Goal: Information Seeking & Learning: Learn about a topic

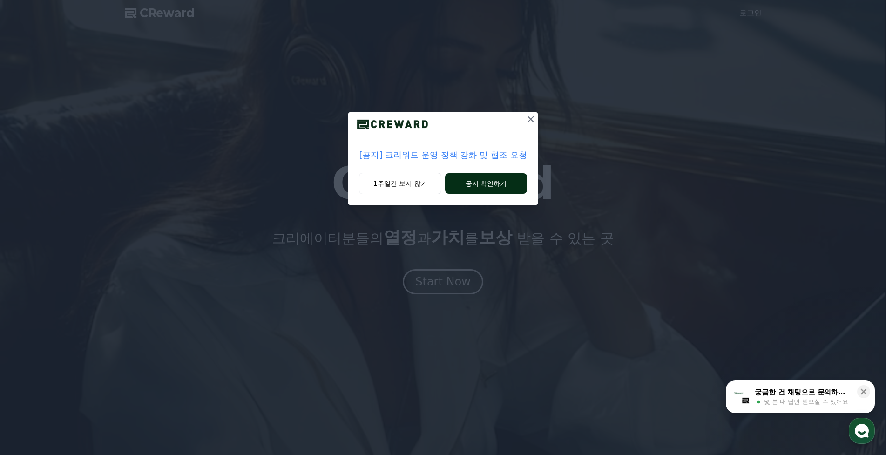
click at [474, 189] on button "공지 확인하기" at bounding box center [485, 183] width 81 height 20
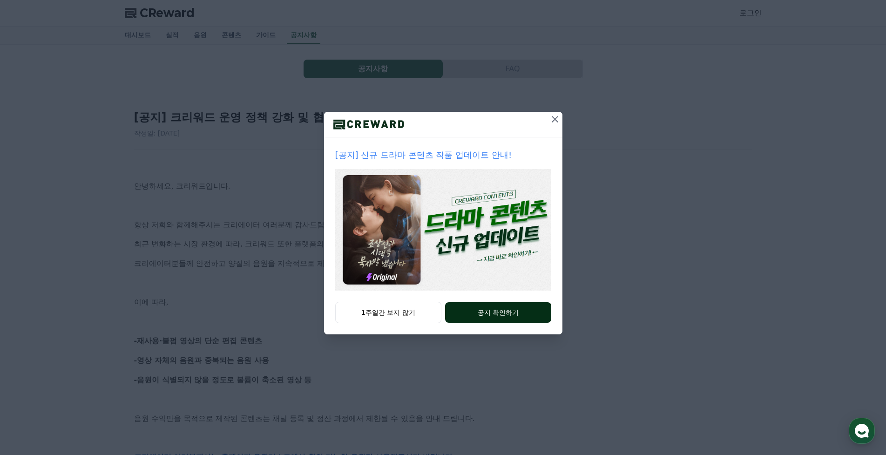
click at [492, 316] on button "공지 확인하기" at bounding box center [498, 312] width 106 height 20
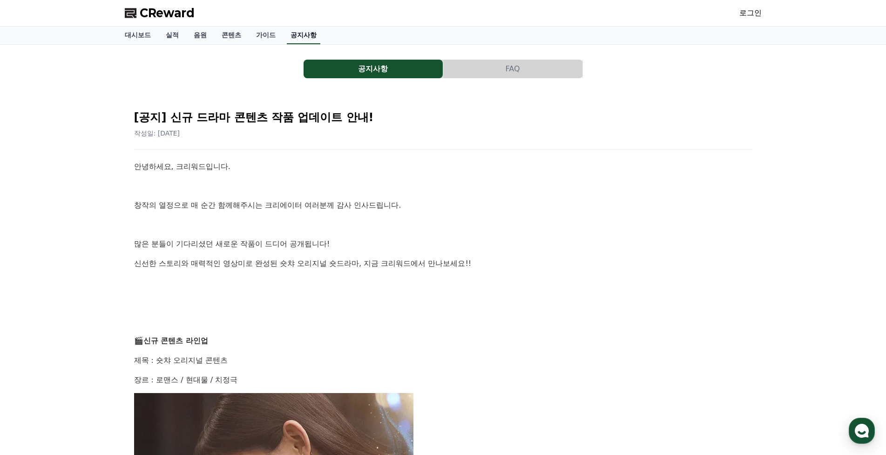
click at [297, 40] on link "공지사항" at bounding box center [304, 36] width 34 height 18
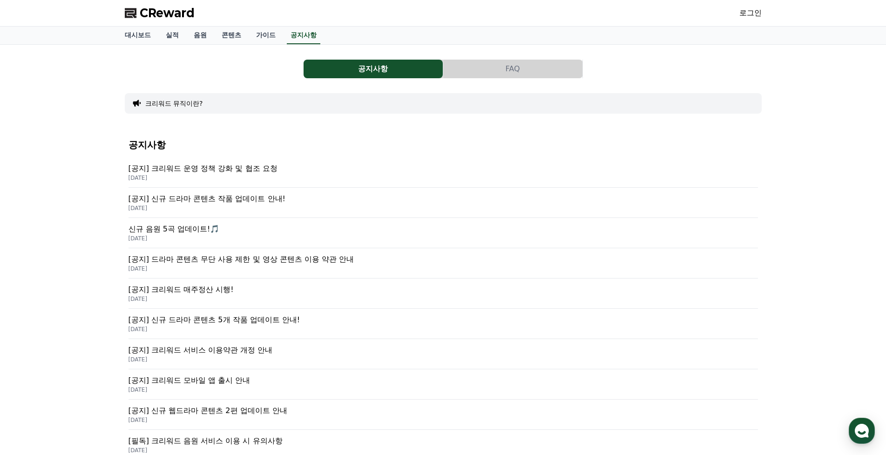
click at [255, 171] on p "[공지] 크리워드 운영 정책 강화 및 협조 요청" at bounding box center [442, 168] width 629 height 11
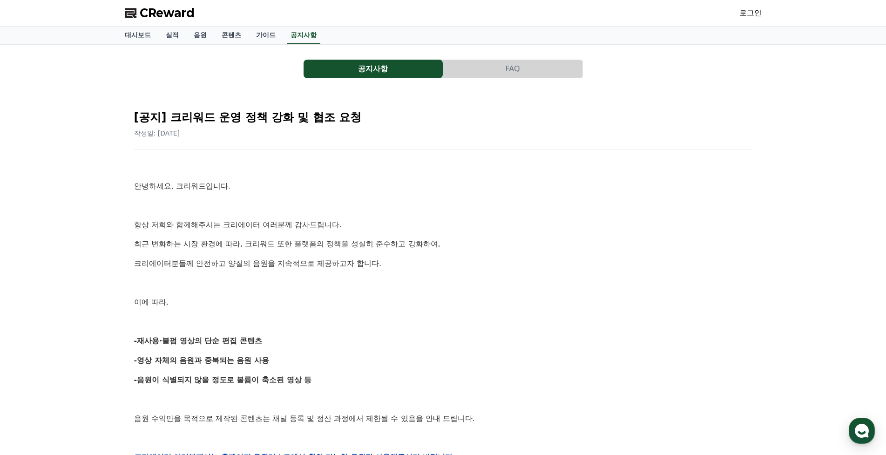
click at [627, 265] on p "크리에이터분들께 안전하고 양질의 음원을 지속적으로 제공하고자 합니다." at bounding box center [443, 263] width 618 height 12
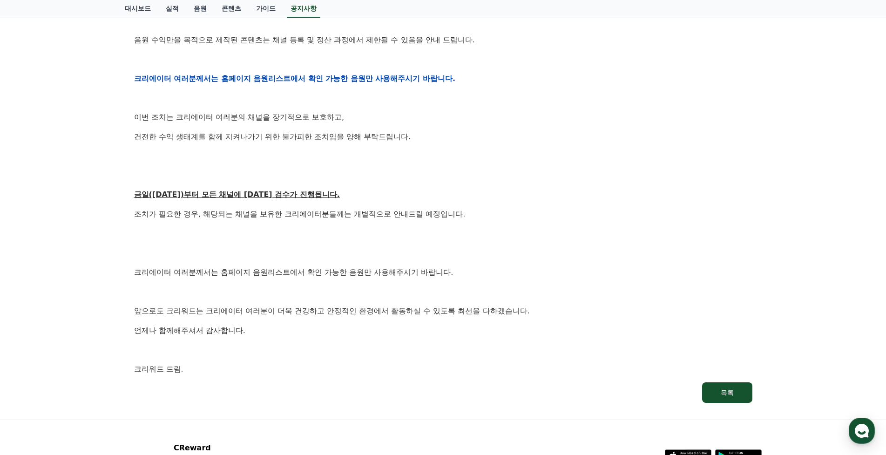
scroll to position [459, 0]
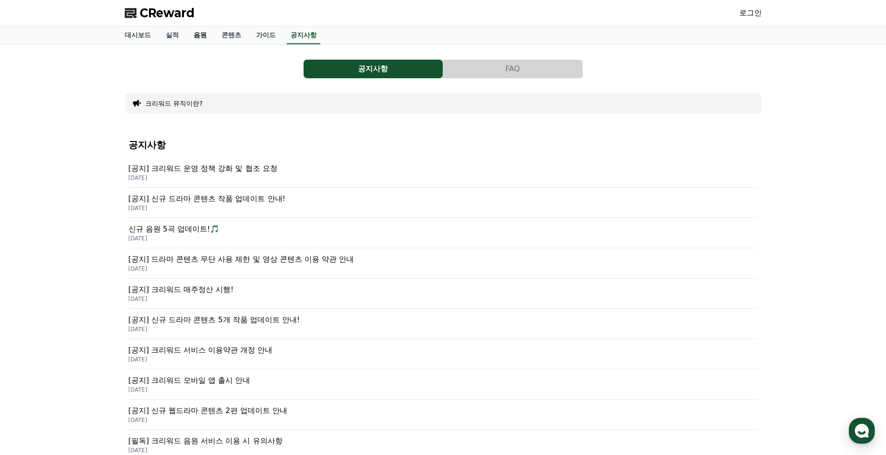
click at [201, 35] on link "음원" at bounding box center [200, 36] width 28 height 18
